Goal: Information Seeking & Learning: Learn about a topic

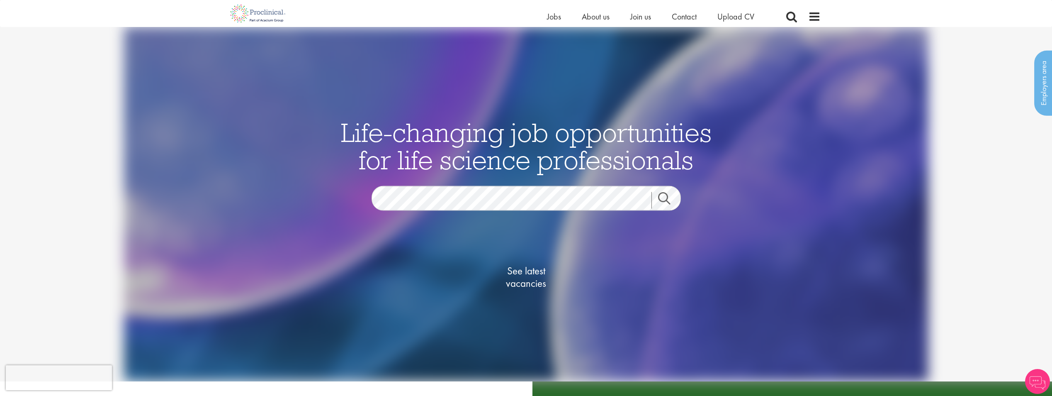
scroll to position [41, 0]
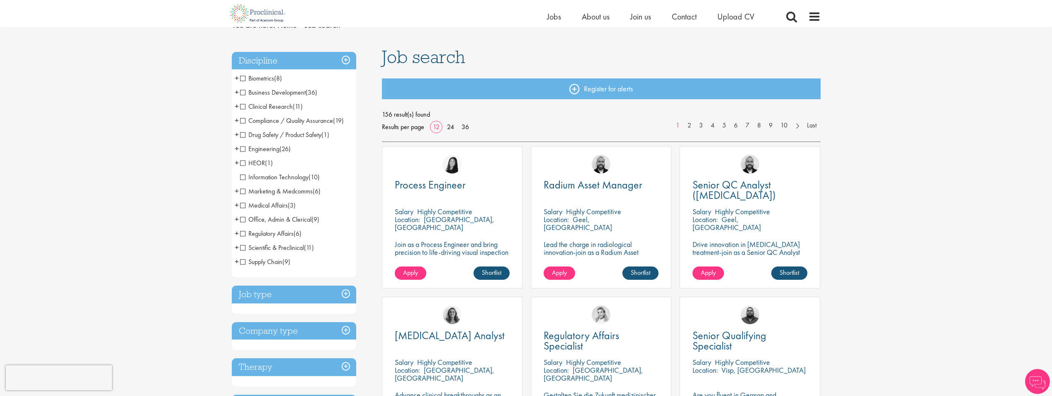
scroll to position [124, 0]
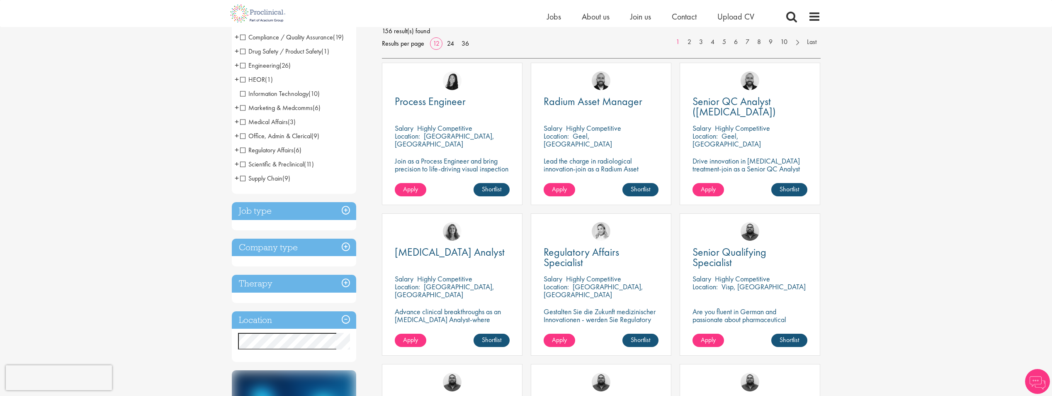
click at [294, 322] on h3 "Location" at bounding box center [294, 320] width 124 height 18
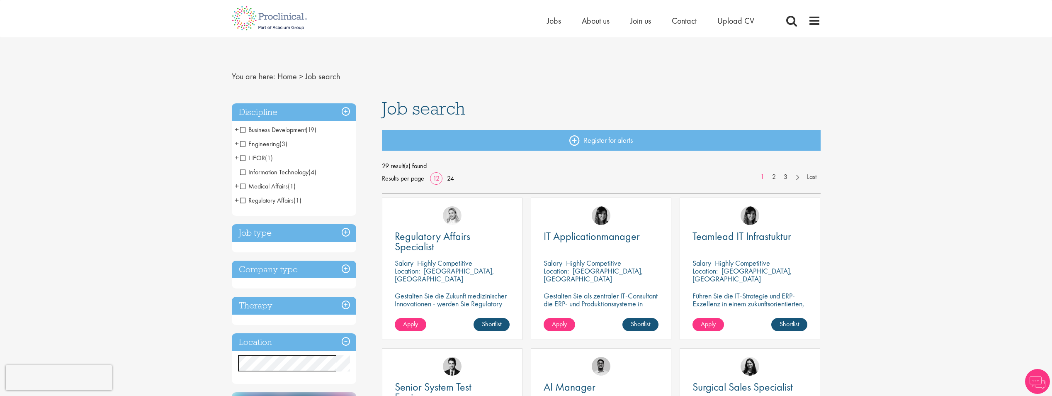
click at [234, 198] on li "Regulatory Affairs (1) - + Consultant / Specialist (1)" at bounding box center [294, 200] width 124 height 14
click at [236, 199] on span "+" at bounding box center [237, 200] width 4 height 12
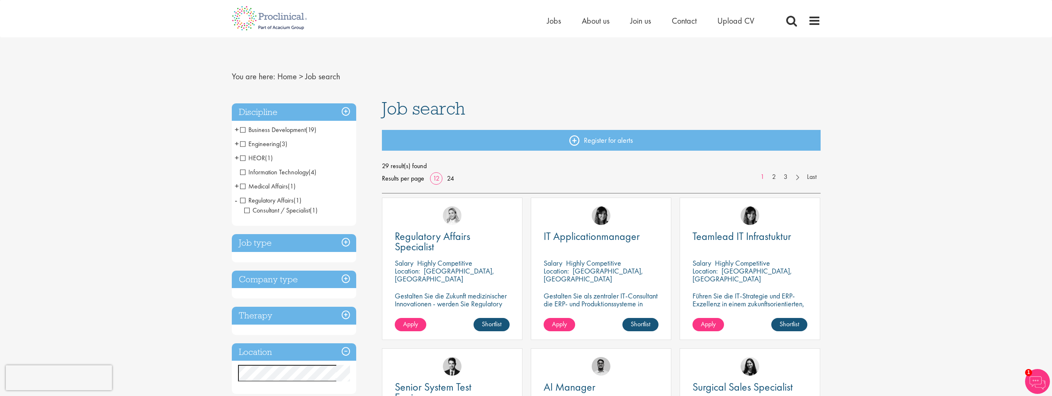
click at [236, 199] on span "-" at bounding box center [236, 200] width 2 height 12
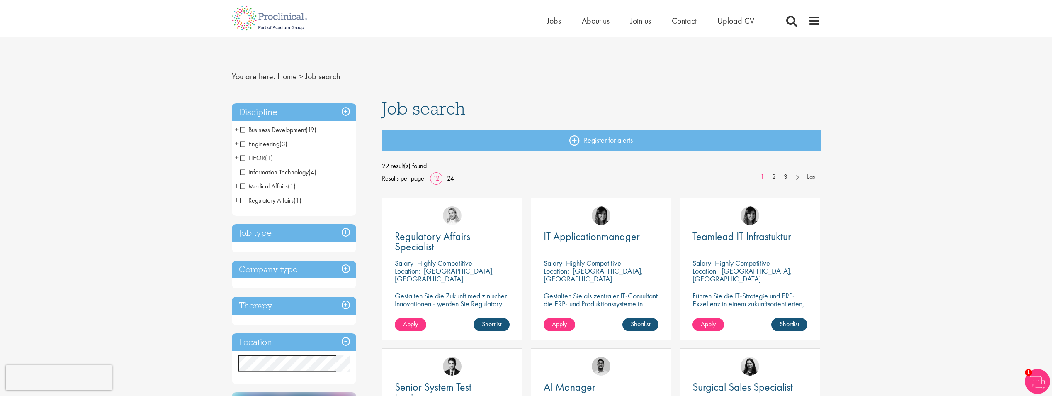
click at [283, 232] on h3 "Job type" at bounding box center [294, 233] width 124 height 18
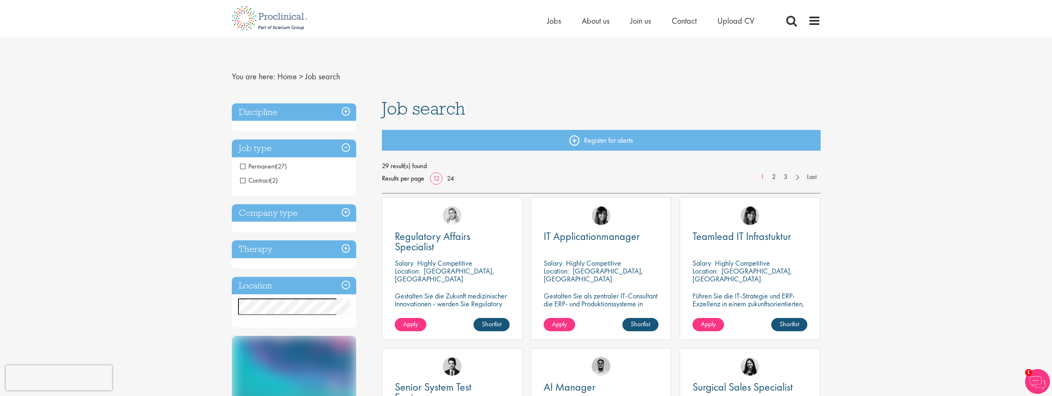
click at [260, 166] on span "Permanent" at bounding box center [258, 166] width 36 height 9
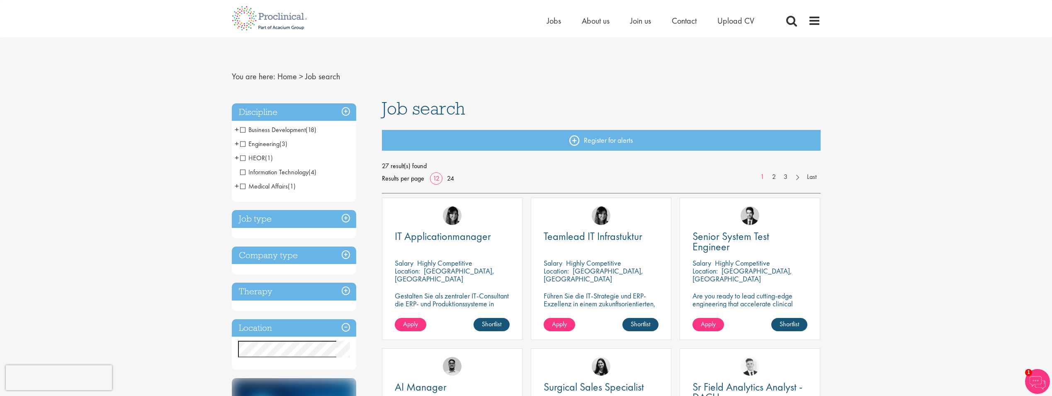
click at [258, 187] on span "Medical Affairs" at bounding box center [264, 186] width 48 height 9
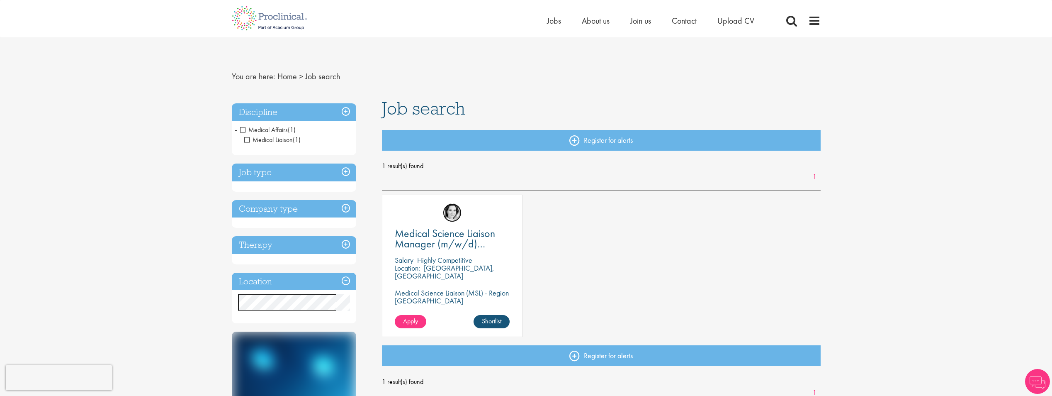
click at [452, 215] on img at bounding box center [452, 212] width 19 height 19
